Goal: Information Seeking & Learning: Check status

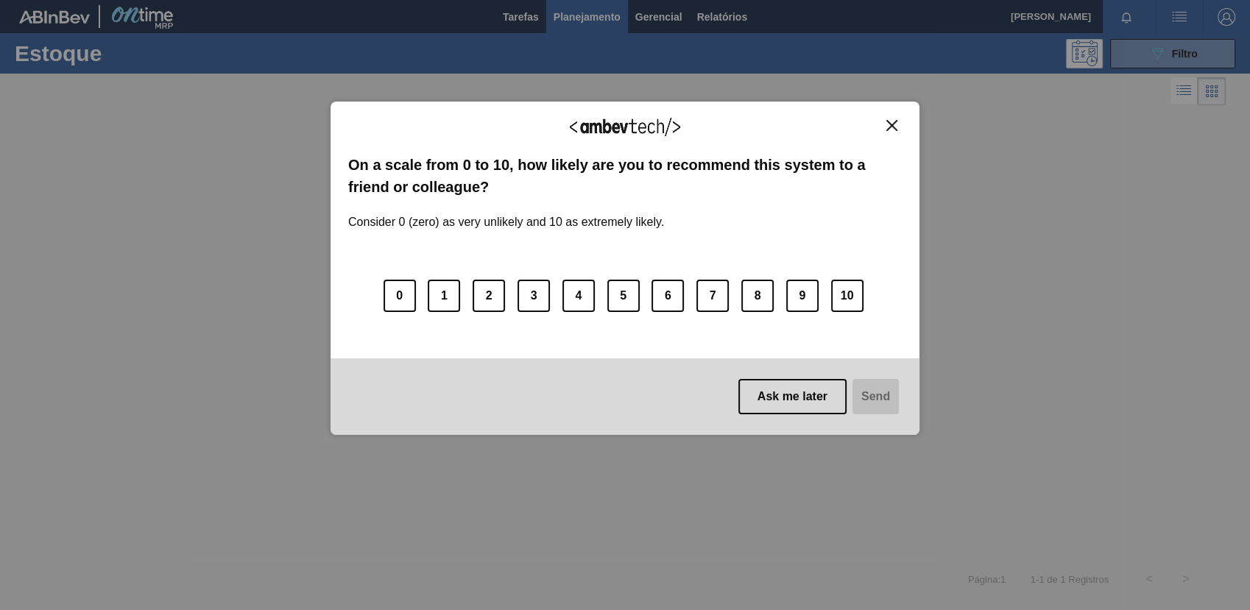
click at [895, 122] on img "Close" at bounding box center [891, 125] width 11 height 11
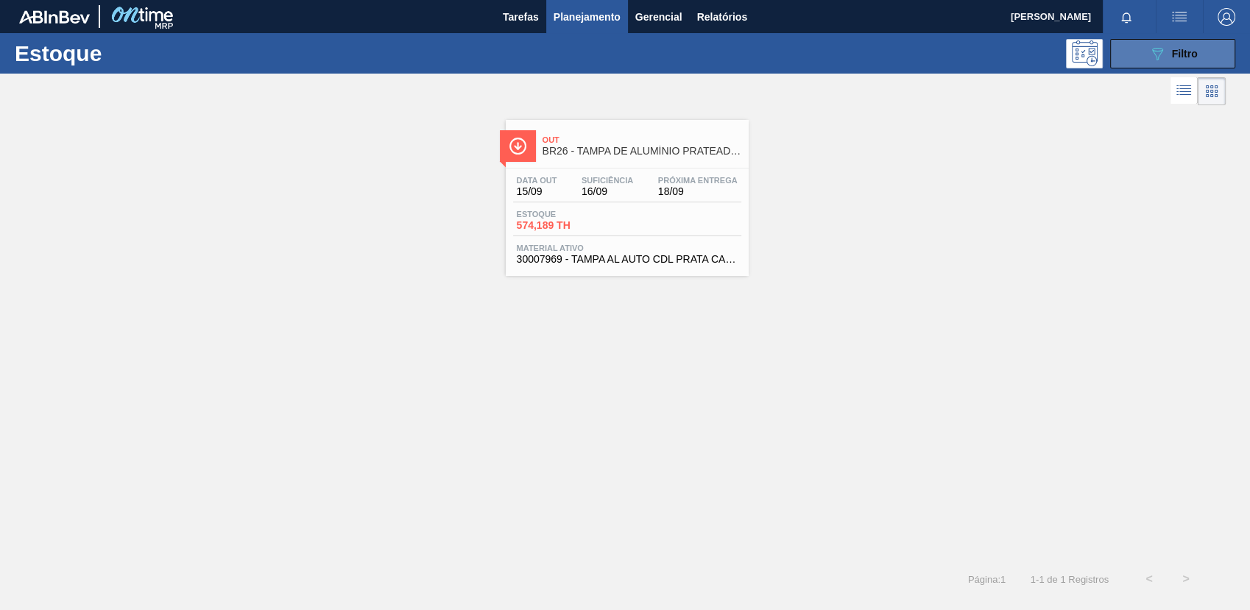
click at [1187, 49] on span "Filtro" at bounding box center [1185, 54] width 26 height 12
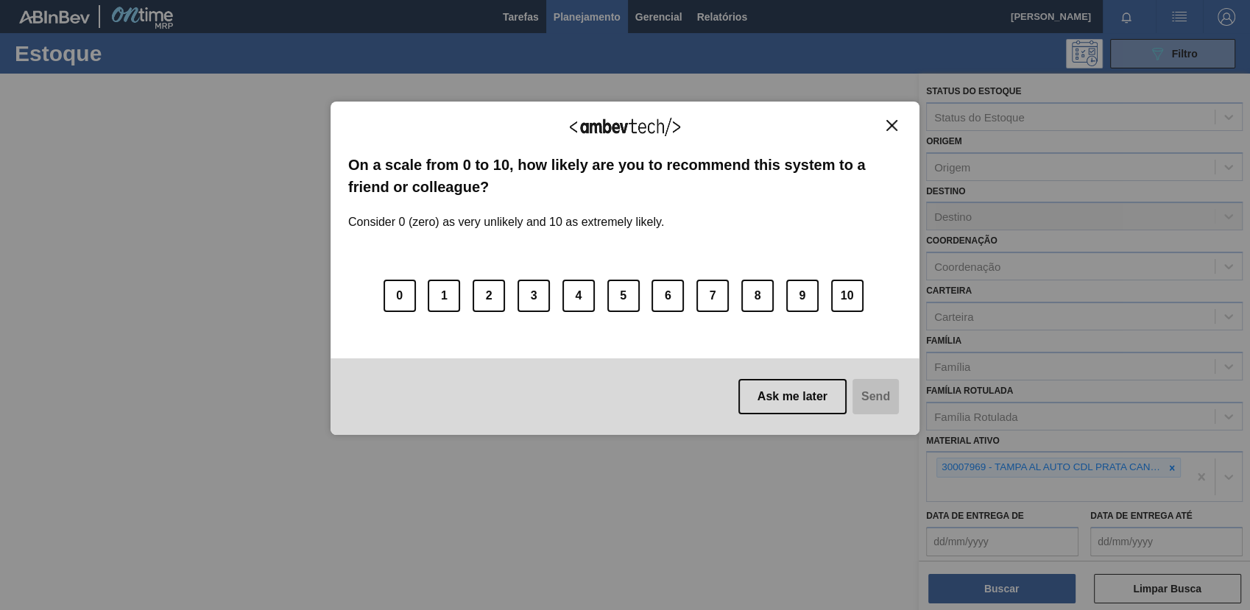
click at [892, 121] on img "Close" at bounding box center [891, 125] width 11 height 11
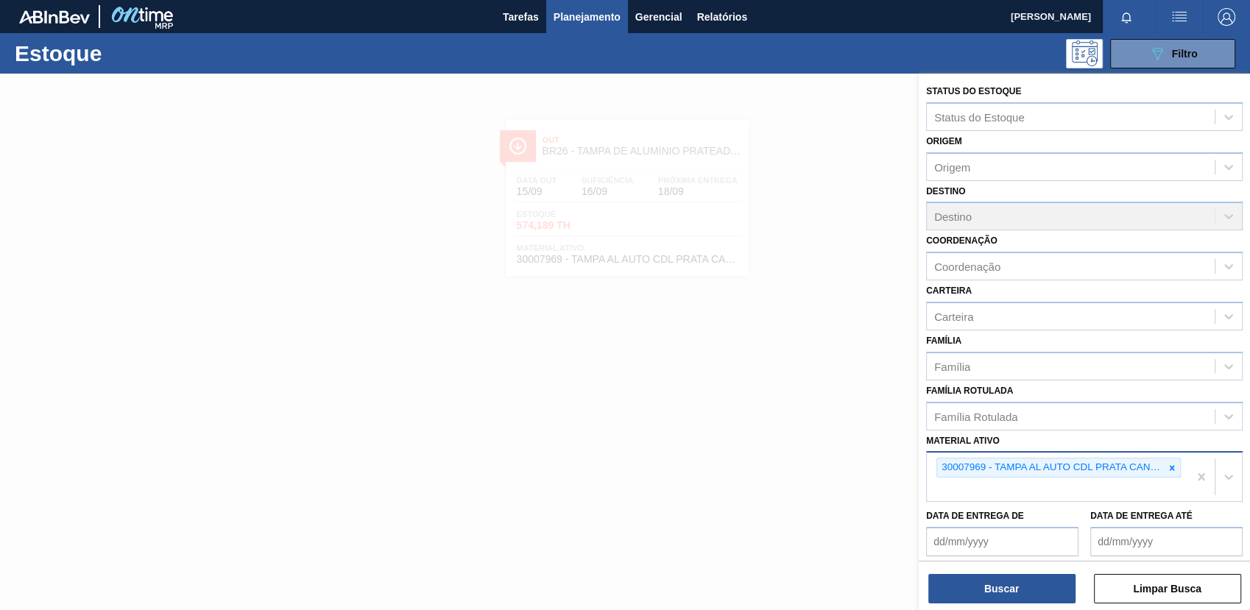
click at [1174, 465] on div at bounding box center [1172, 468] width 16 height 18
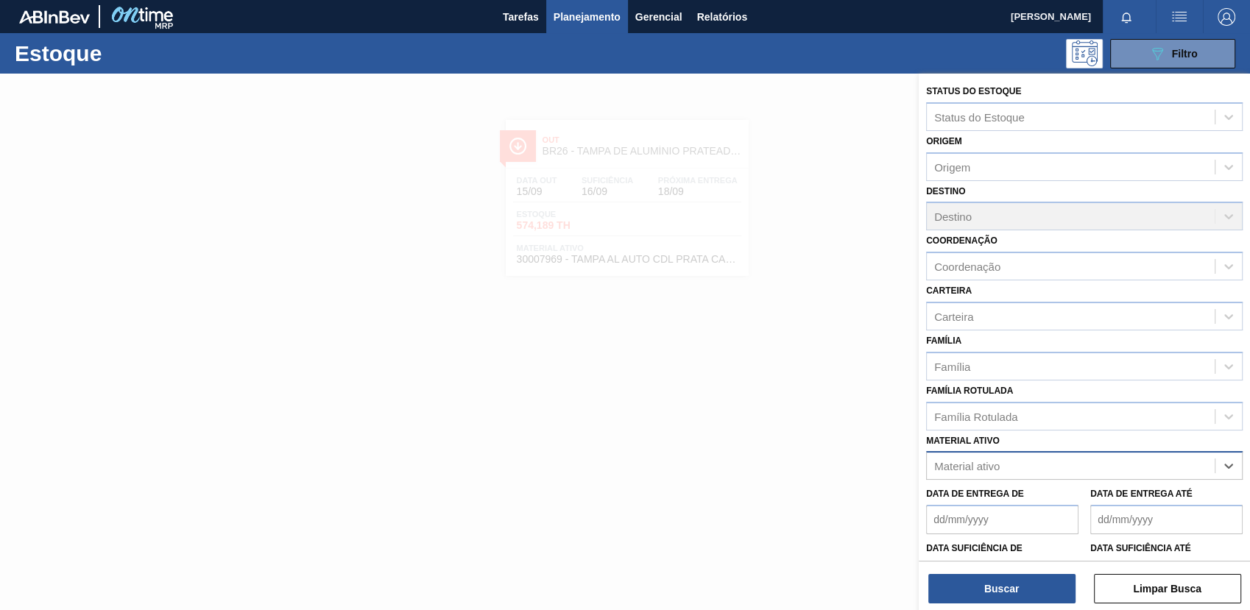
paste ativo "20008963"
type ativo "20008963"
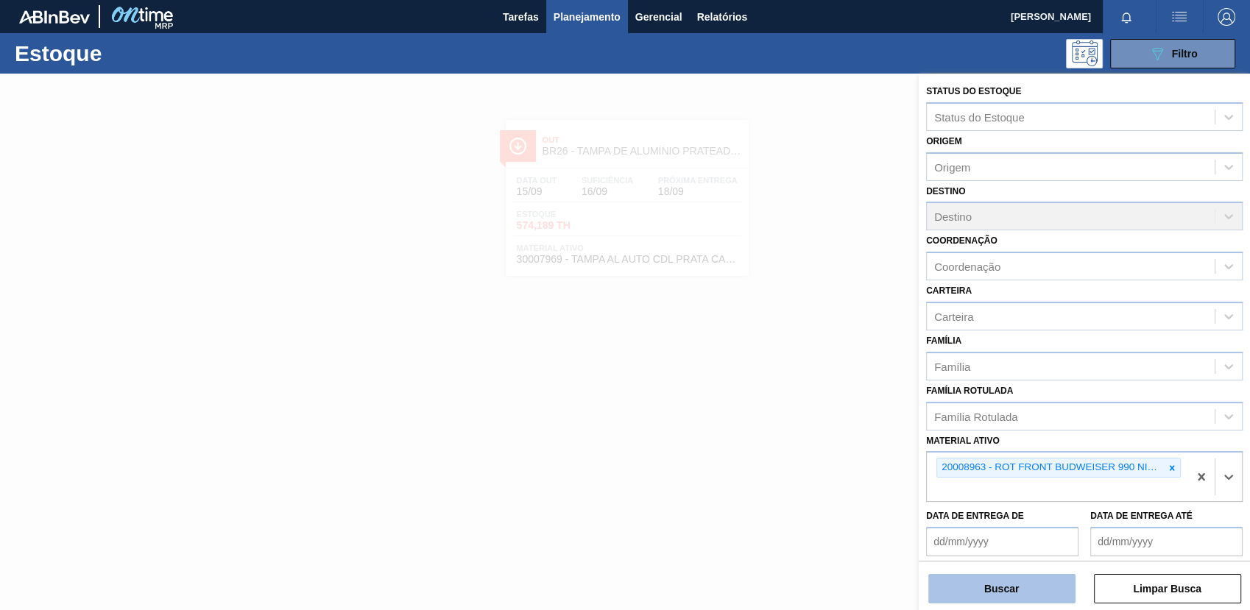
click at [978, 576] on button "Buscar" at bounding box center [1001, 588] width 147 height 29
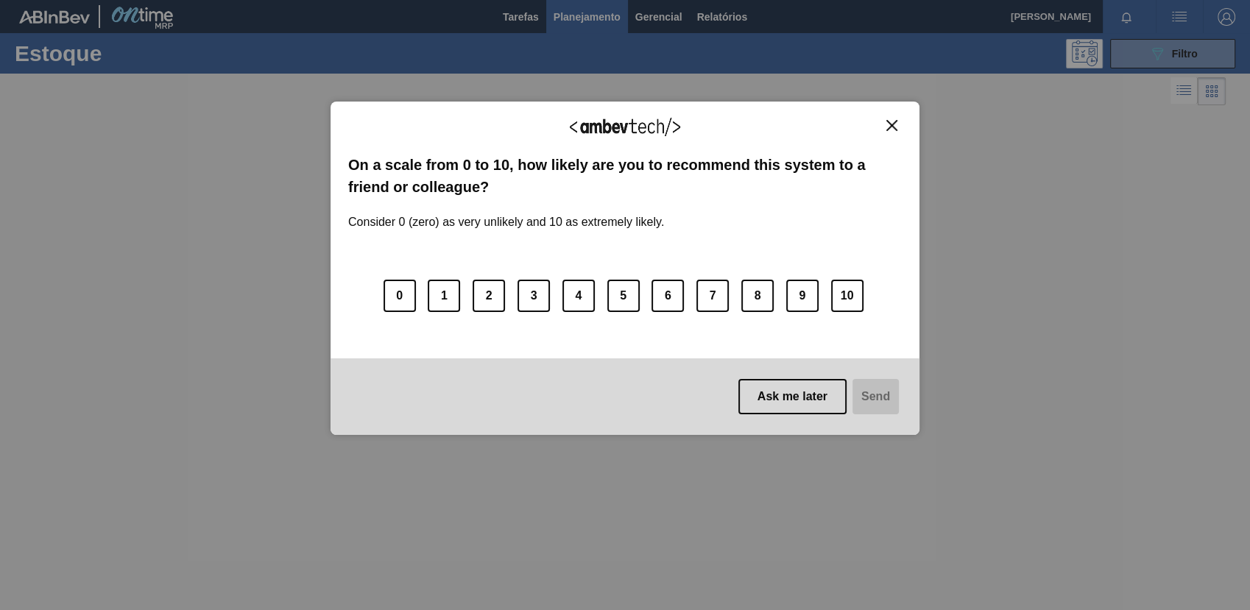
click at [888, 130] on img "Close" at bounding box center [891, 125] width 11 height 11
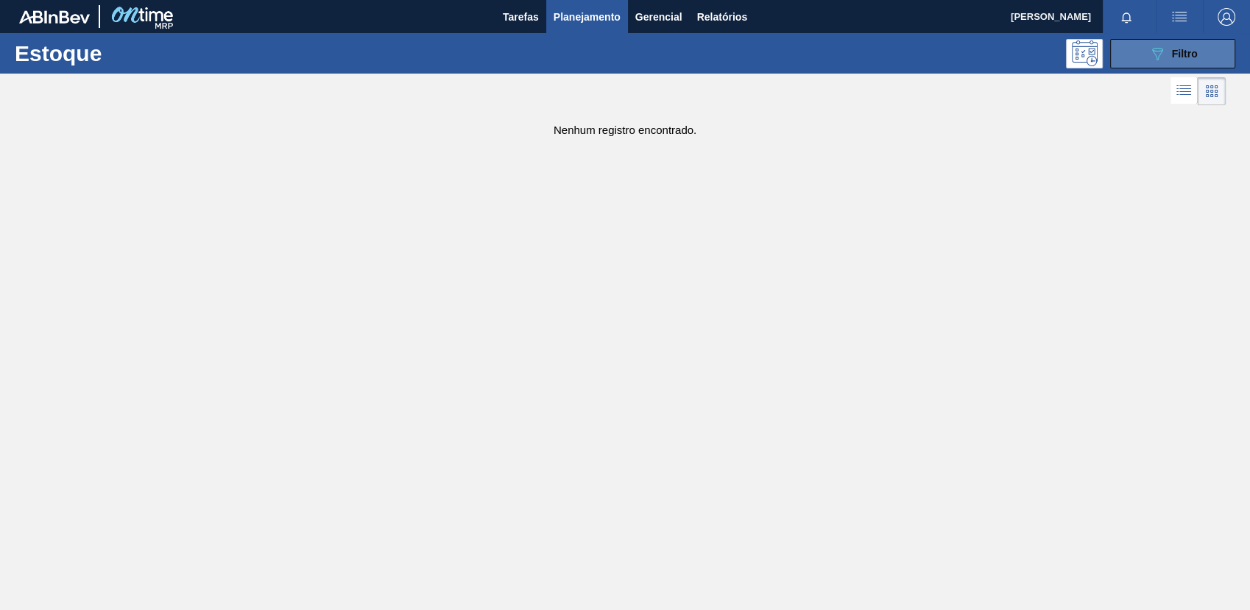
click at [1215, 49] on button "089F7B8B-B2A5-4AFE-B5C0-19BA573D28AC Filtro" at bounding box center [1172, 53] width 125 height 29
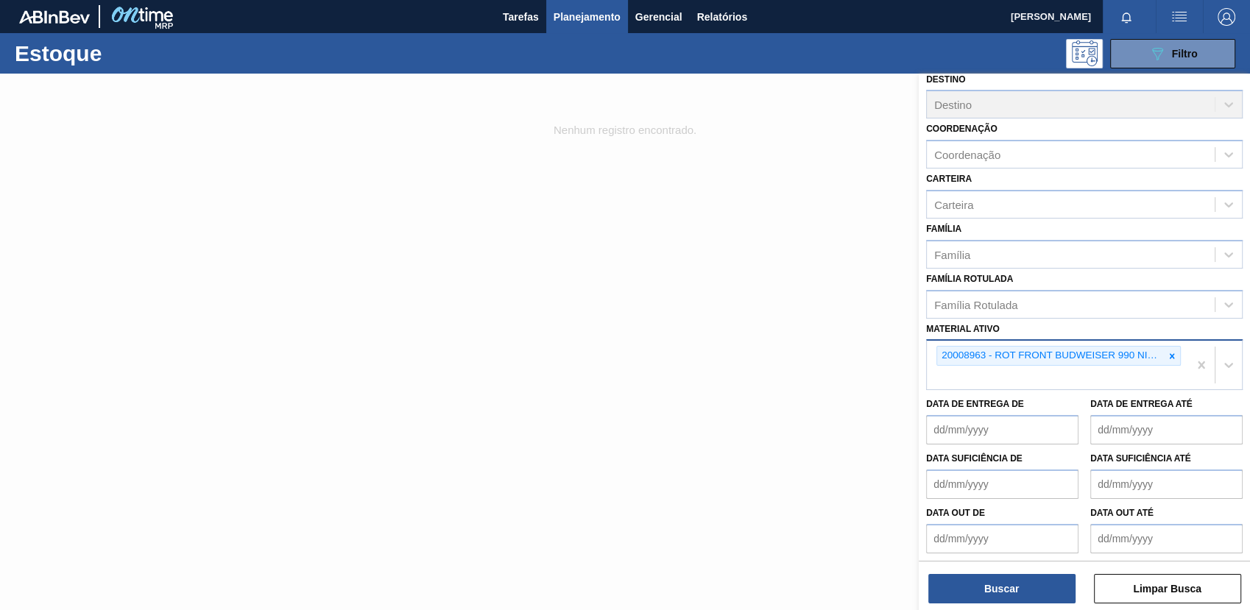
click at [1168, 361] on div at bounding box center [1172, 356] width 16 height 18
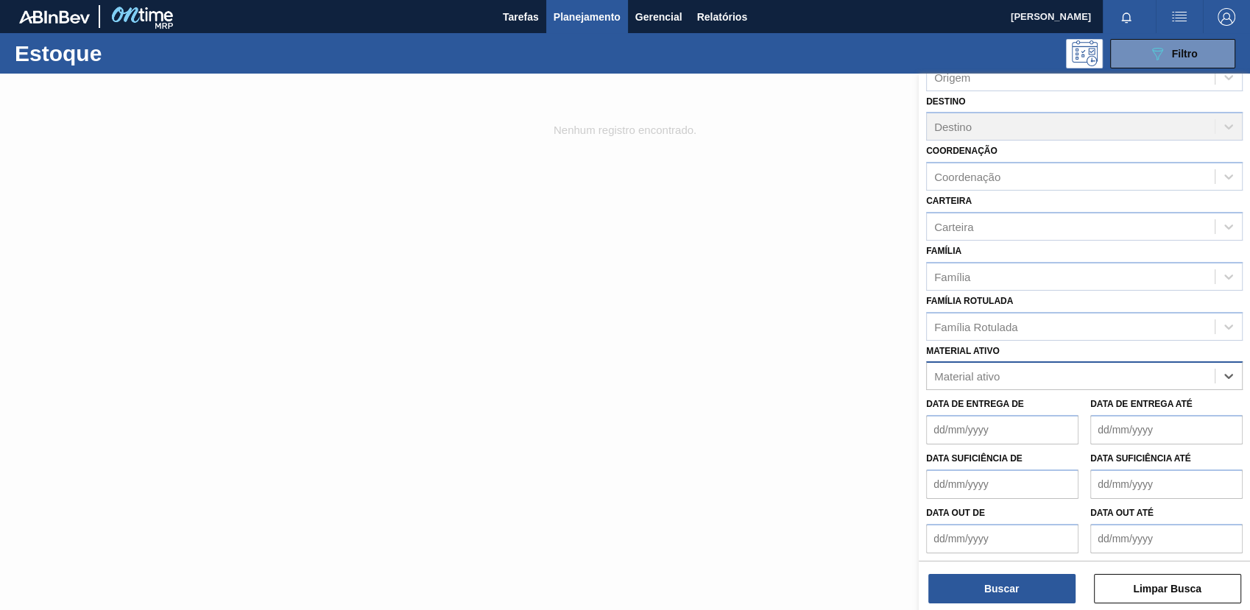
paste ativo "30012577"
type ativo "30012577"
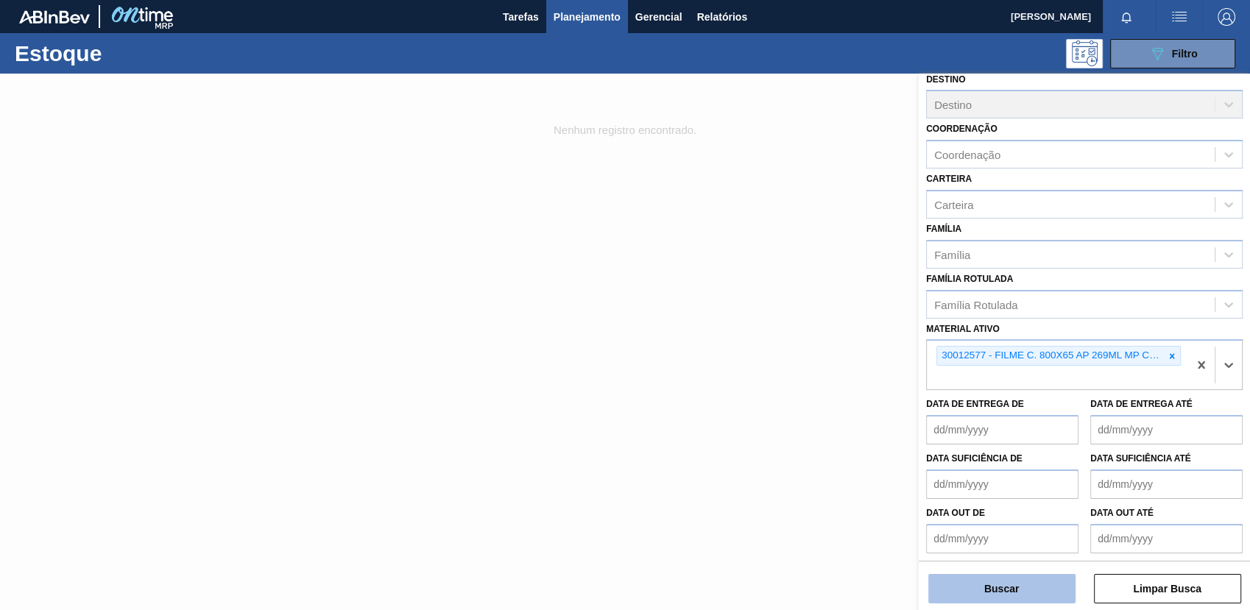
click at [947, 589] on button "Buscar" at bounding box center [1001, 588] width 147 height 29
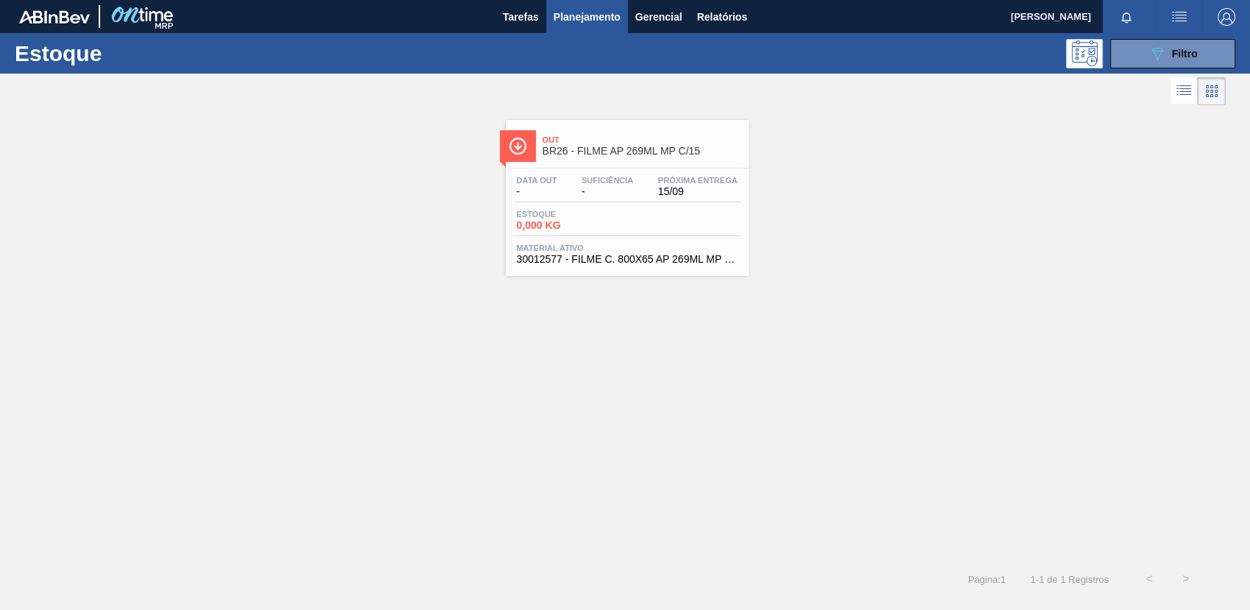
click at [663, 222] on div "Estoque 0,000 KG" at bounding box center [627, 223] width 228 height 27
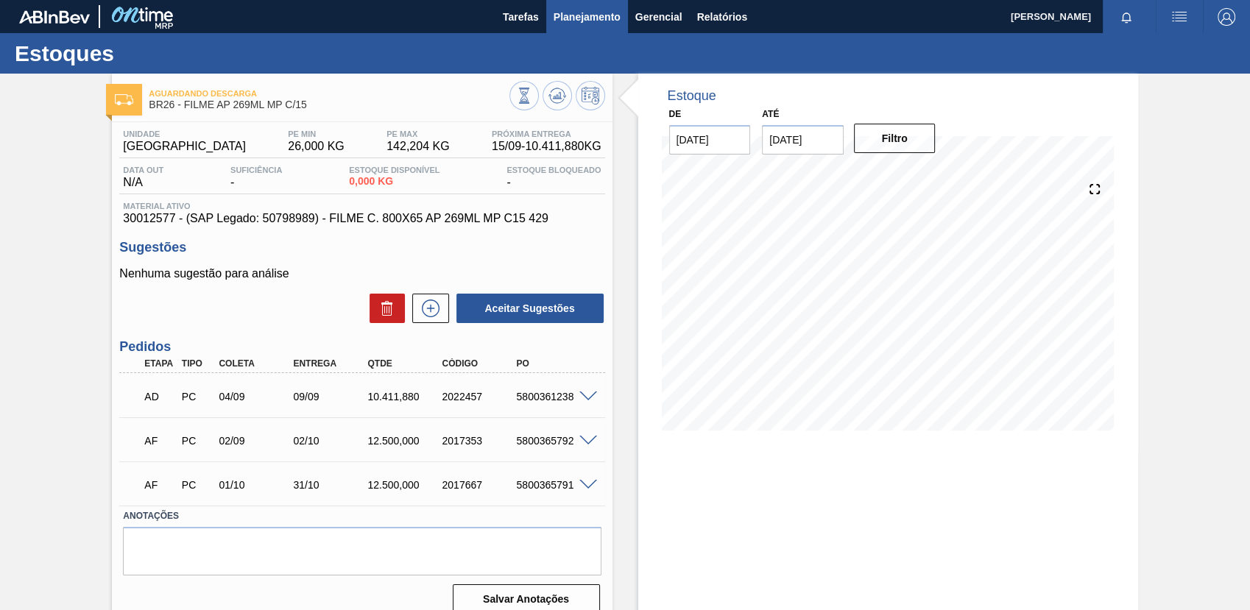
click at [592, 13] on span "Planejamento" at bounding box center [587, 17] width 67 height 18
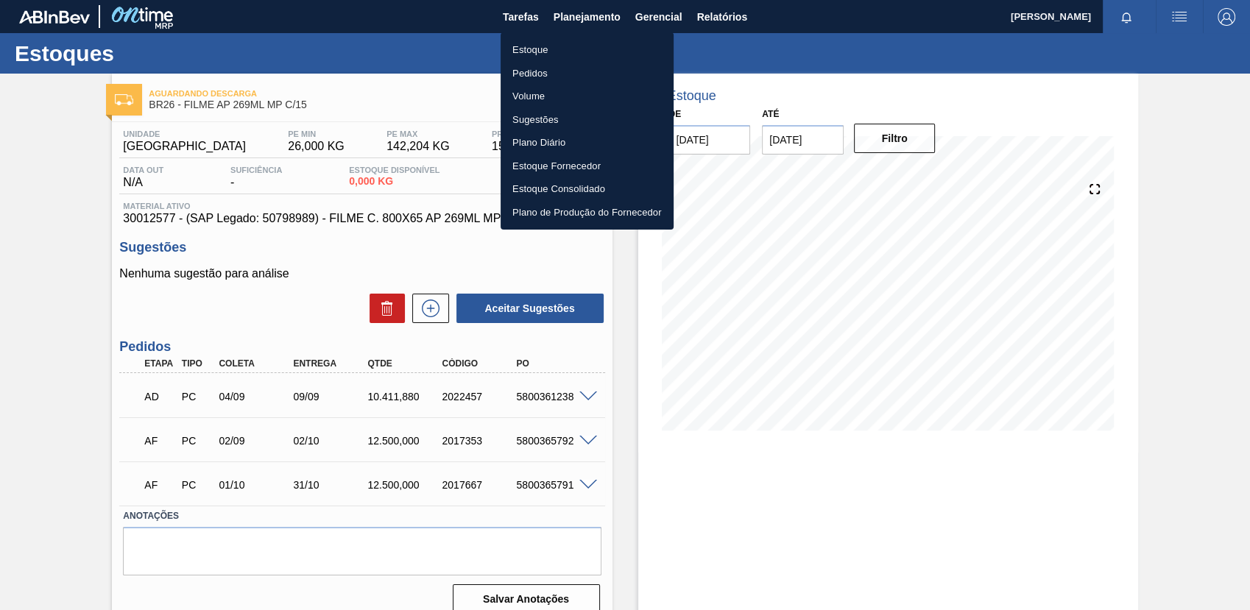
click at [592, 51] on li "Estoque" at bounding box center [587, 50] width 173 height 24
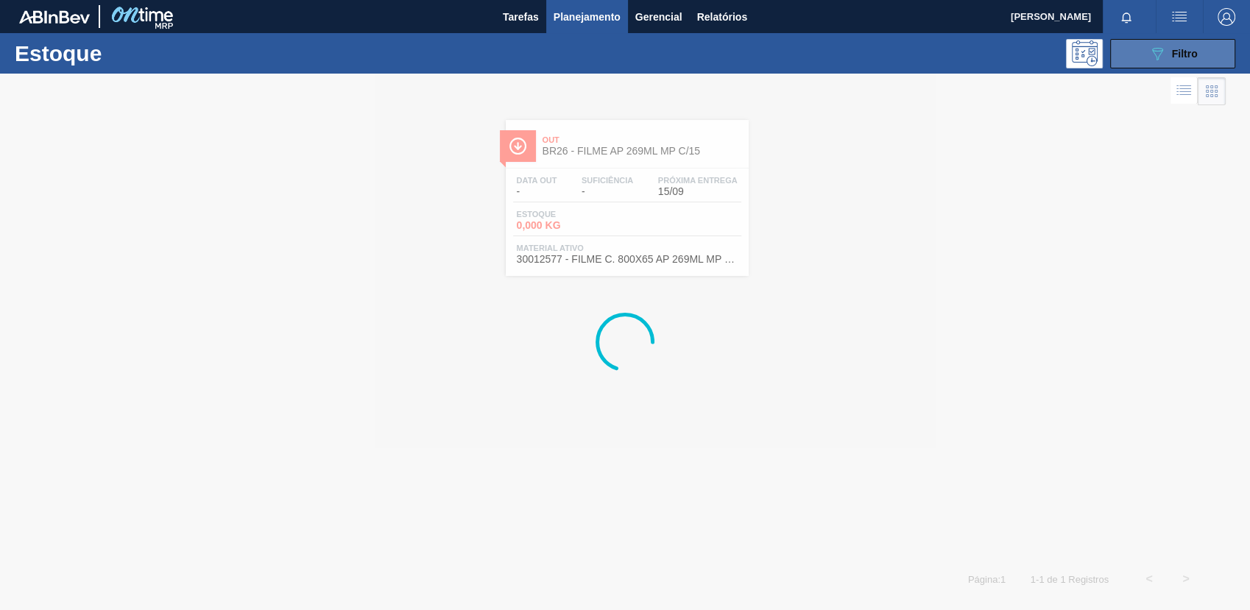
click at [1113, 63] on button "089F7B8B-B2A5-4AFE-B5C0-19BA573D28AC Filtro" at bounding box center [1172, 53] width 125 height 29
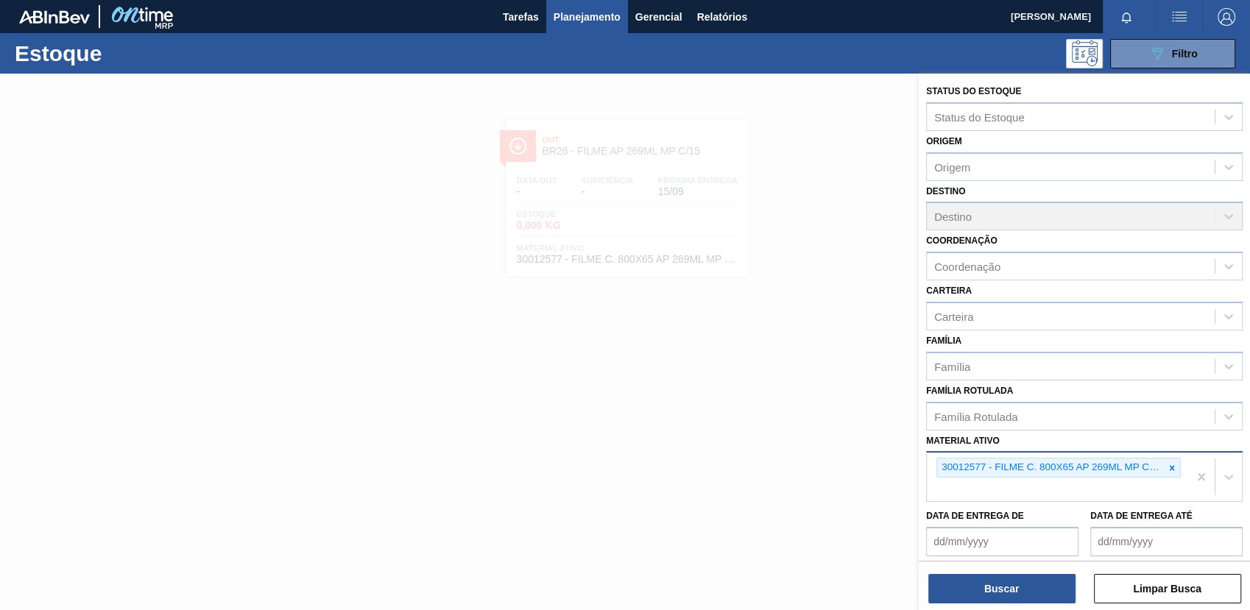
click at [1172, 472] on div at bounding box center [1172, 468] width 16 height 18
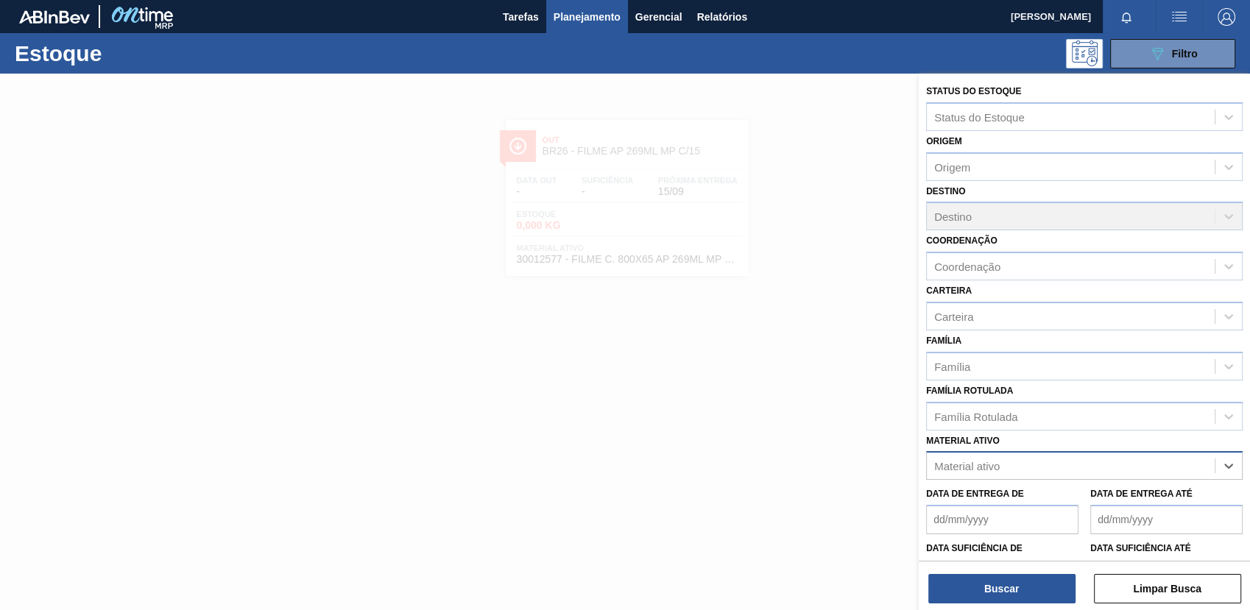
paste ativo "30012834"
type ativo "30012834"
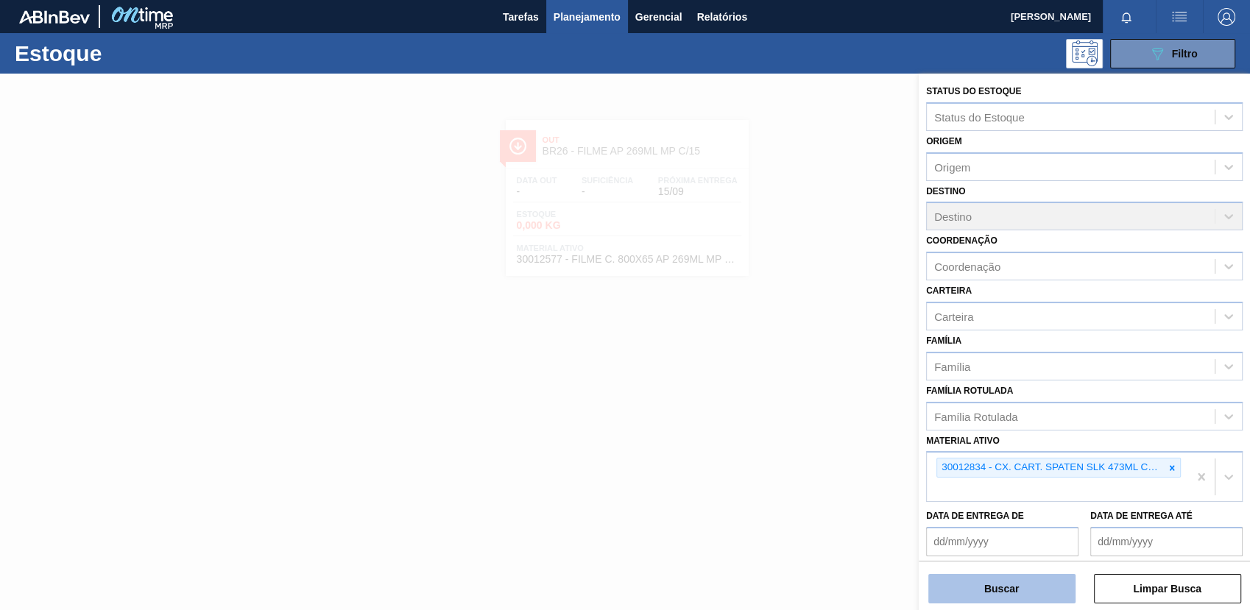
click at [993, 591] on button "Buscar" at bounding box center [1001, 588] width 147 height 29
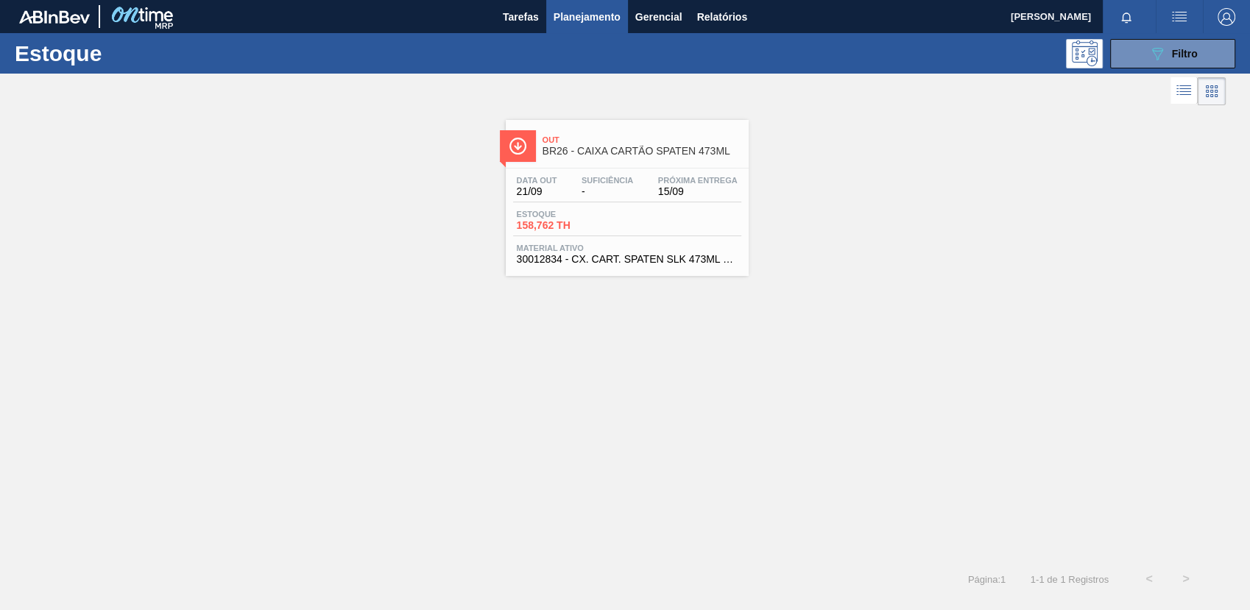
click at [627, 215] on div "Estoque 158,762 TH" at bounding box center [627, 223] width 228 height 27
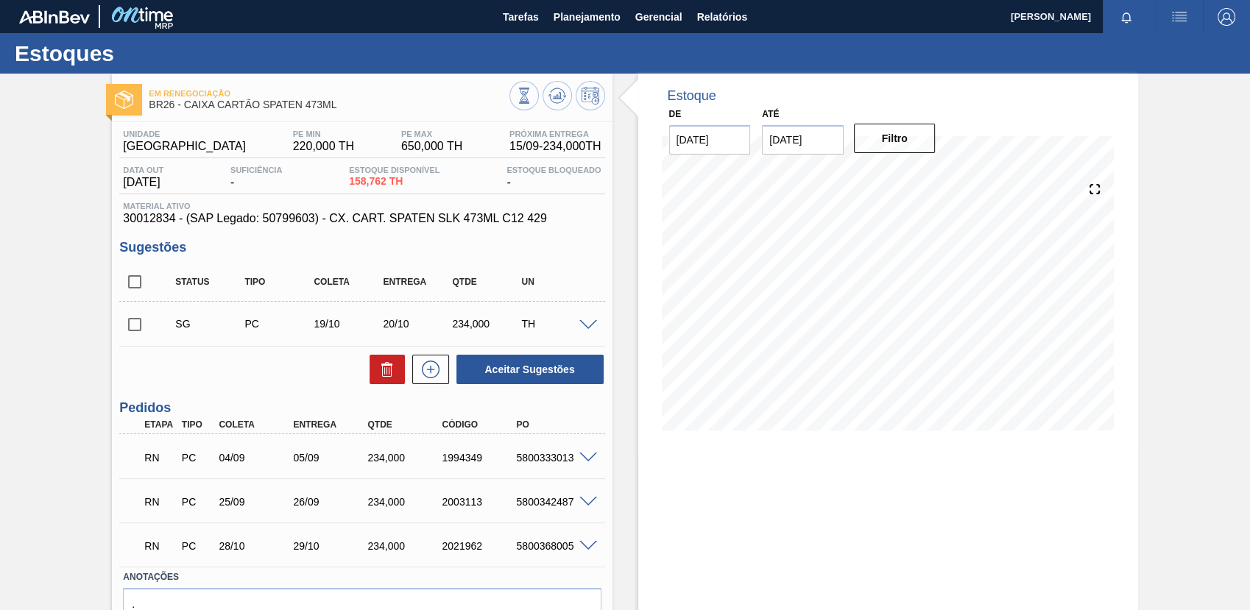
scroll to position [77, 0]
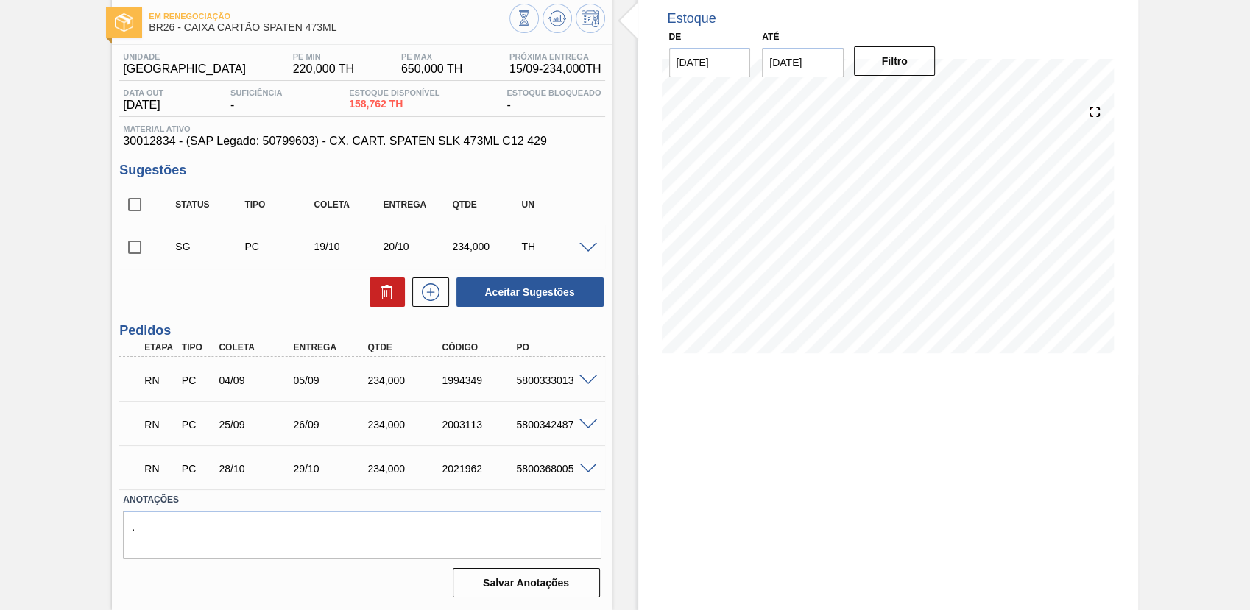
click at [582, 386] on div "5800333013" at bounding box center [553, 381] width 82 height 12
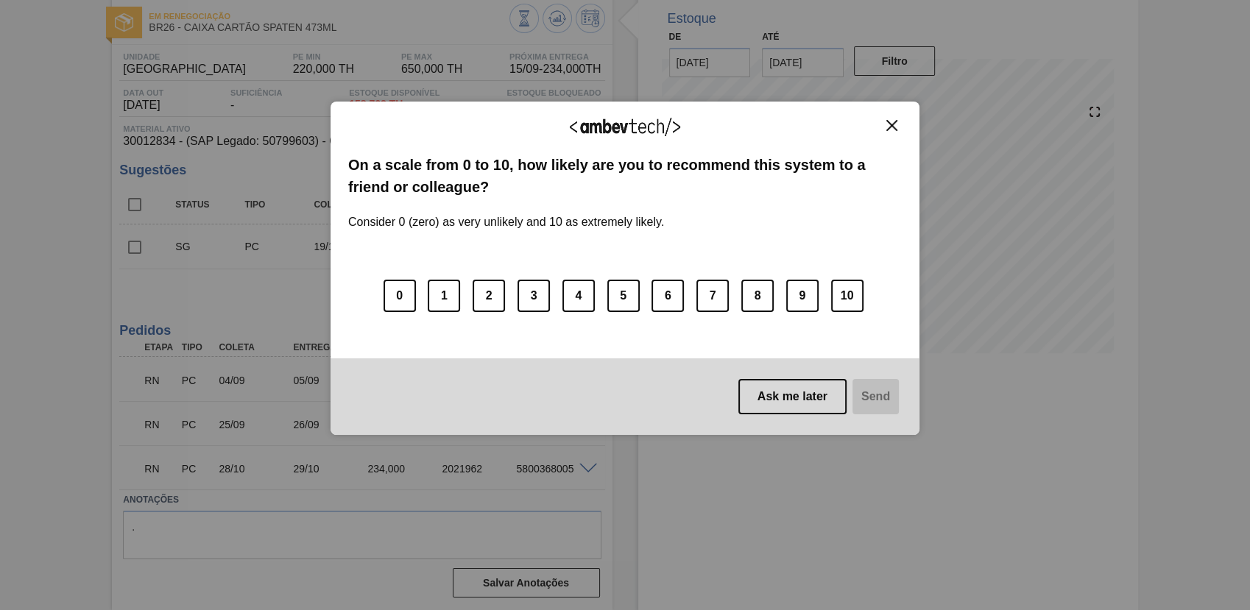
drag, startPoint x: 641, startPoint y: 77, endPoint x: 769, endPoint y: 133, distance: 139.8
click at [642, 71] on div "We appreciate your feedback! On a scale from 0 to 10, how likely are you to rec…" at bounding box center [625, 268] width 589 height 569
click at [900, 134] on div "We appreciate your feedback!" at bounding box center [625, 136] width 554 height 35
click at [892, 125] on img "Close" at bounding box center [891, 125] width 11 height 11
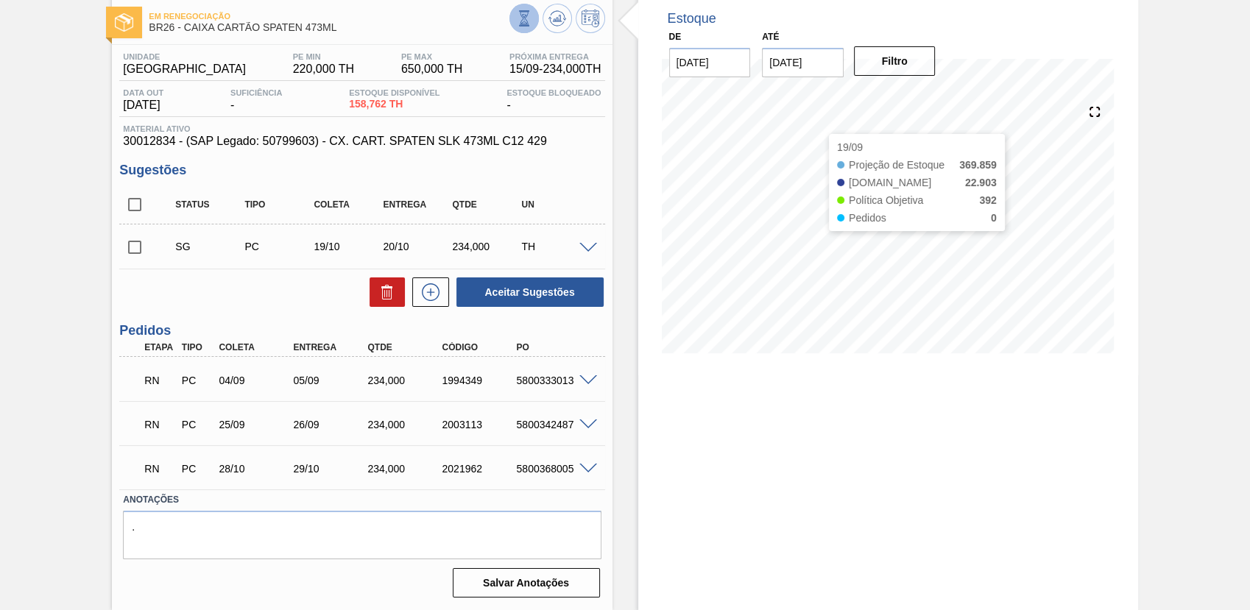
scroll to position [0, 0]
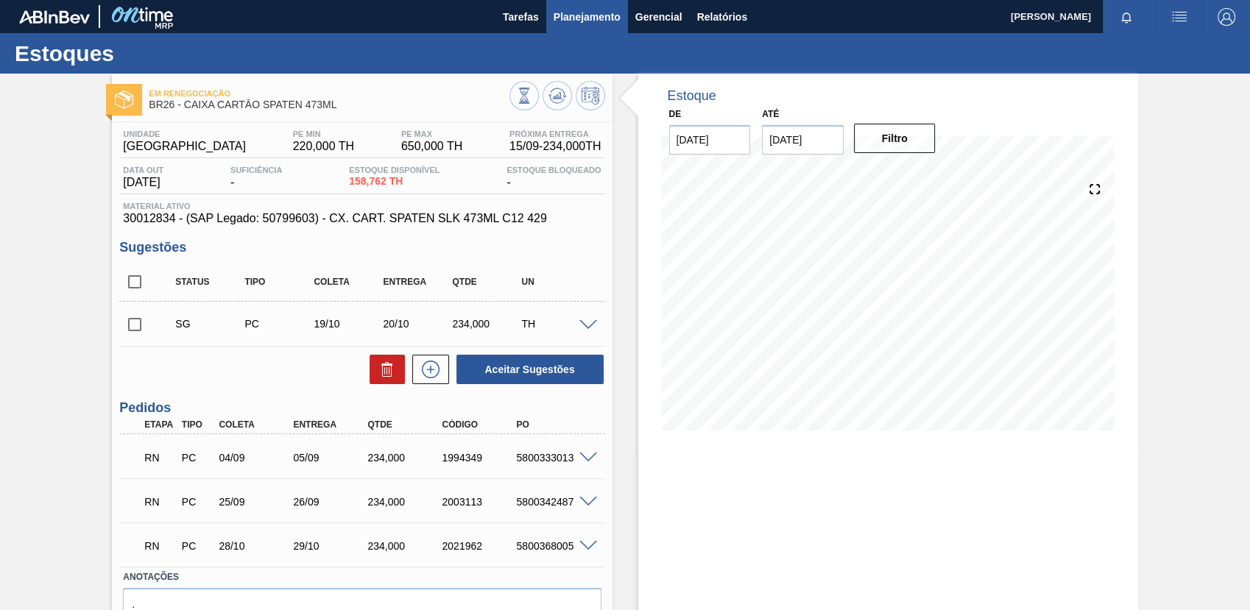
click at [571, 18] on span "Planejamento" at bounding box center [587, 17] width 67 height 18
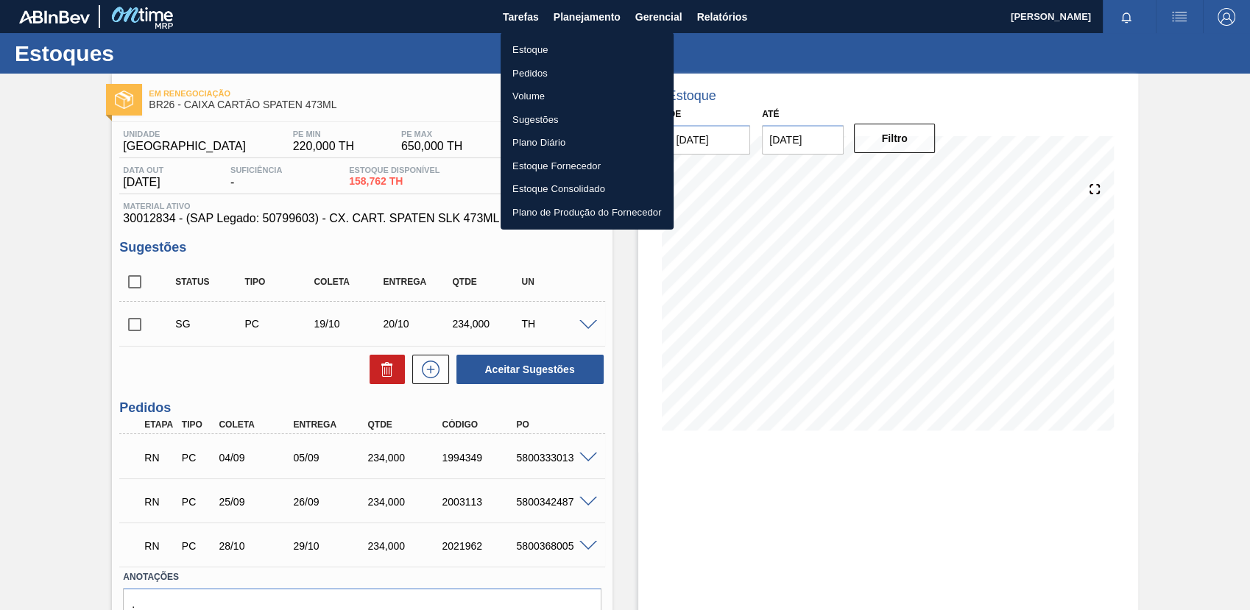
click at [593, 54] on li "Estoque" at bounding box center [587, 50] width 173 height 24
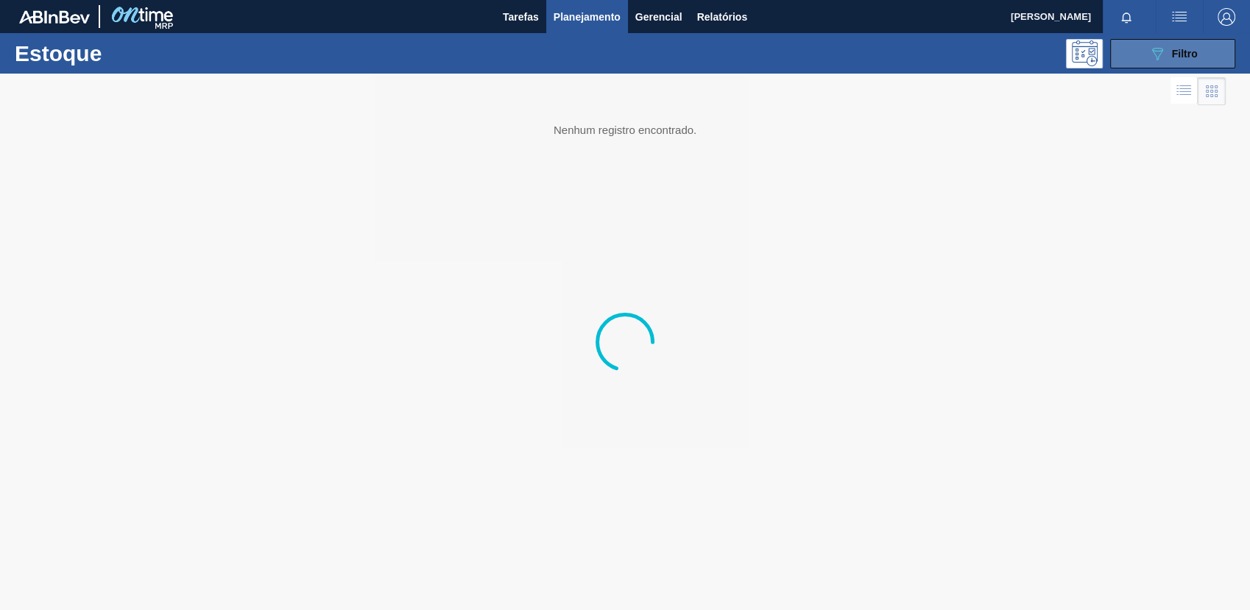
click at [1114, 54] on button "089F7B8B-B2A5-4AFE-B5C0-19BA573D28AC Filtro" at bounding box center [1172, 53] width 125 height 29
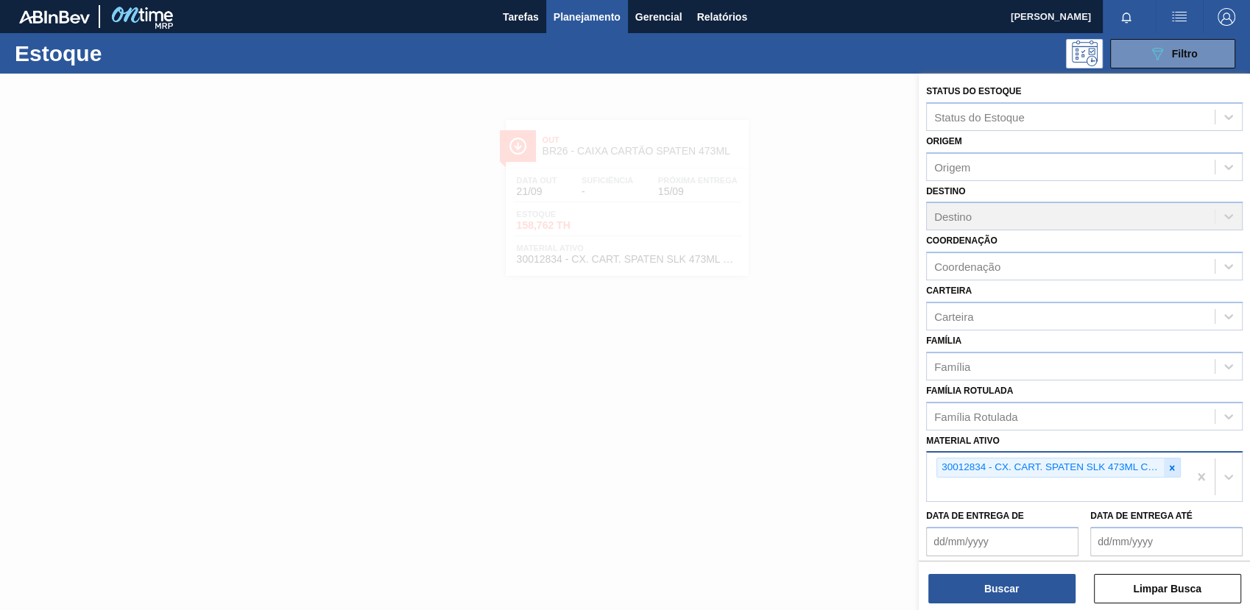
click at [1172, 471] on div at bounding box center [1172, 468] width 16 height 18
paste ativo "20005451"
type ativo "2"
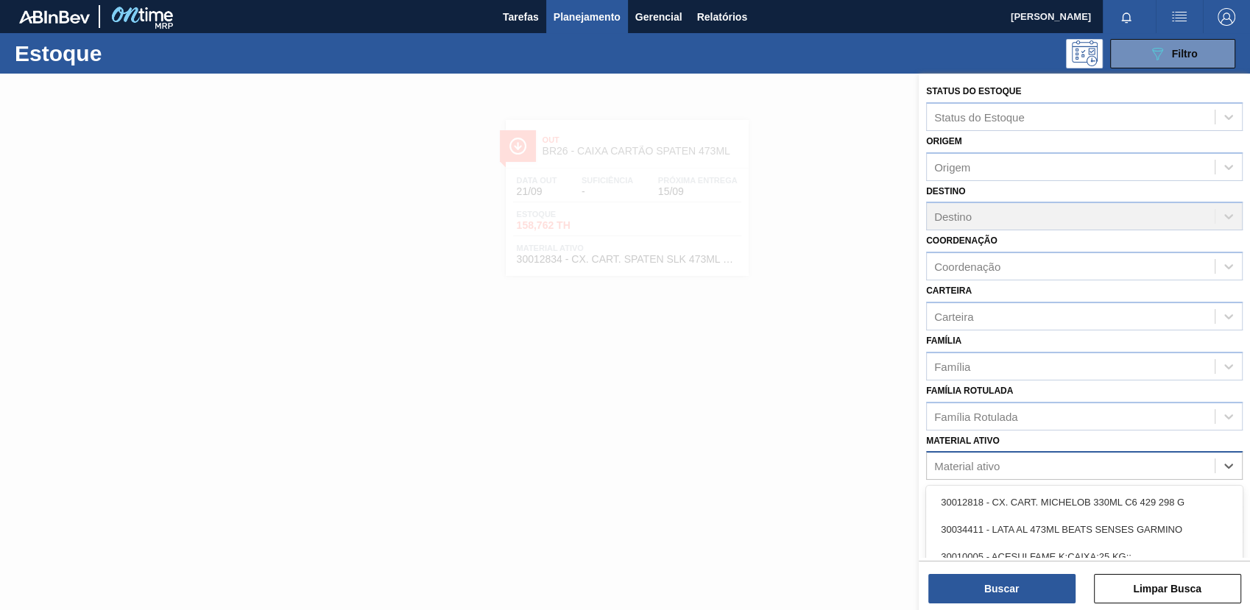
paste ativo "20005451"
type ativo "20005451"
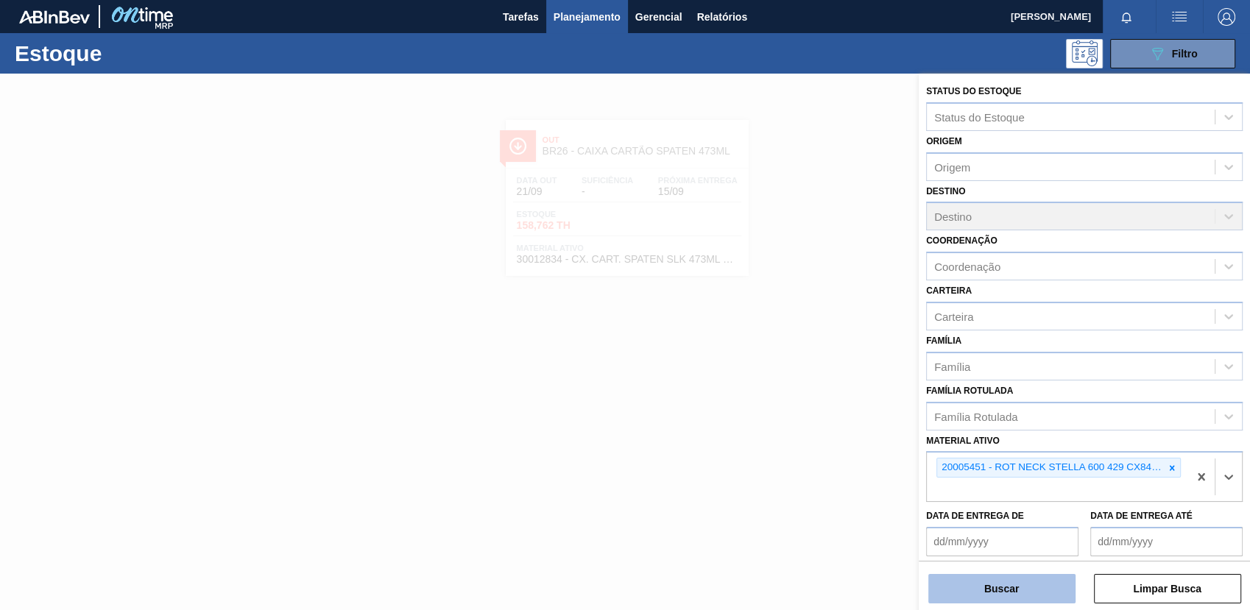
click at [1057, 582] on button "Buscar" at bounding box center [1001, 588] width 147 height 29
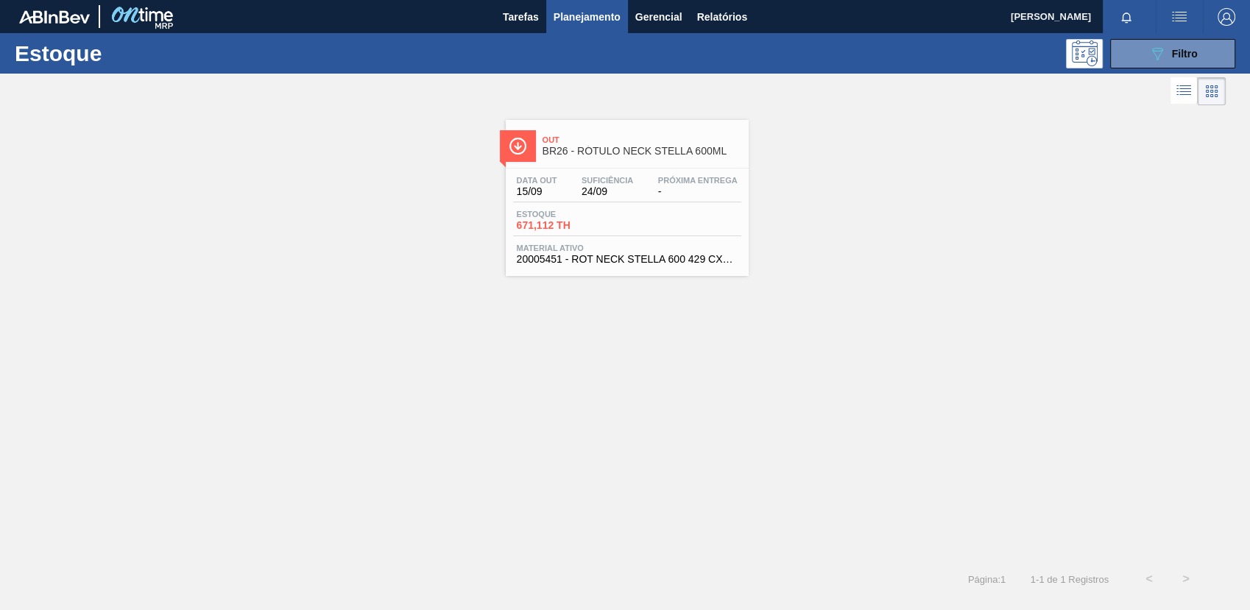
click at [680, 225] on div "Estoque 671,112 TH" at bounding box center [627, 223] width 228 height 27
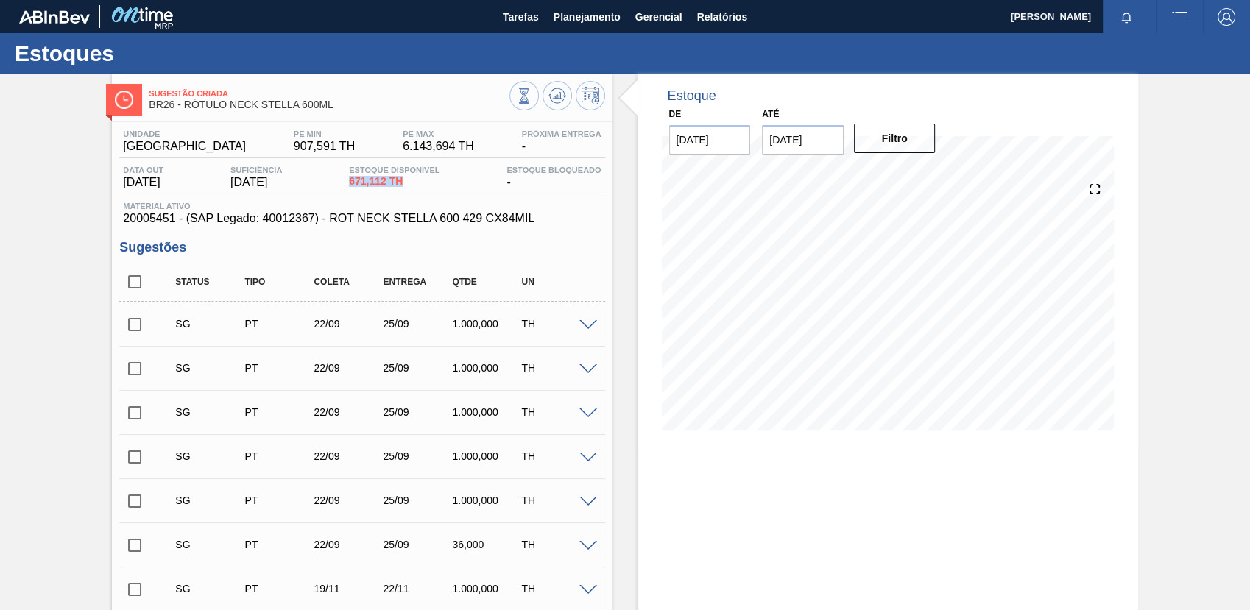
drag, startPoint x: 415, startPoint y: 180, endPoint x: 357, endPoint y: 180, distance: 58.2
click at [357, 180] on span "671,112 TH" at bounding box center [394, 181] width 91 height 11
drag, startPoint x: 370, startPoint y: 196, endPoint x: 377, endPoint y: 204, distance: 10.9
click at [370, 195] on div "Unidade Uberlândia PE MIN 907,591 TH PE MAX 6.143,694 TH Próxima Entrega - Data…" at bounding box center [361, 178] width 485 height 96
